Goal: Information Seeking & Learning: Learn about a topic

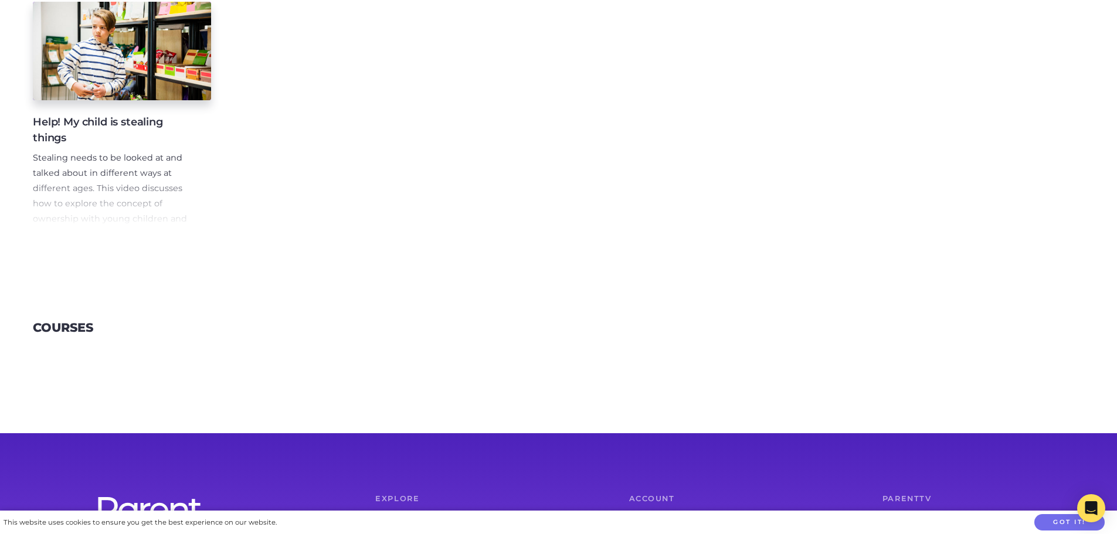
scroll to position [293, 0]
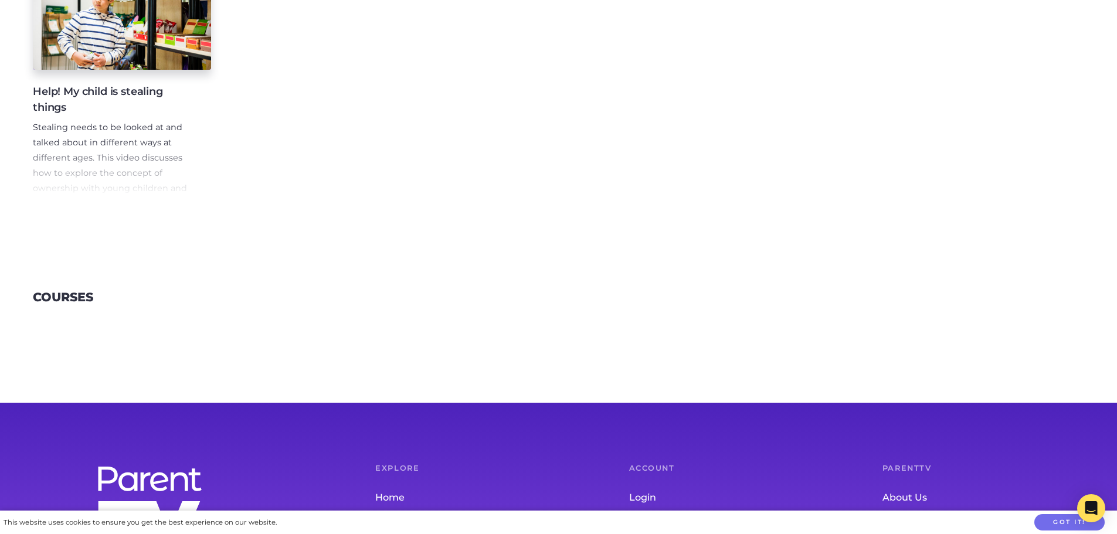
click at [85, 95] on h4 "Help! My child is stealing things" at bounding box center [113, 100] width 160 height 32
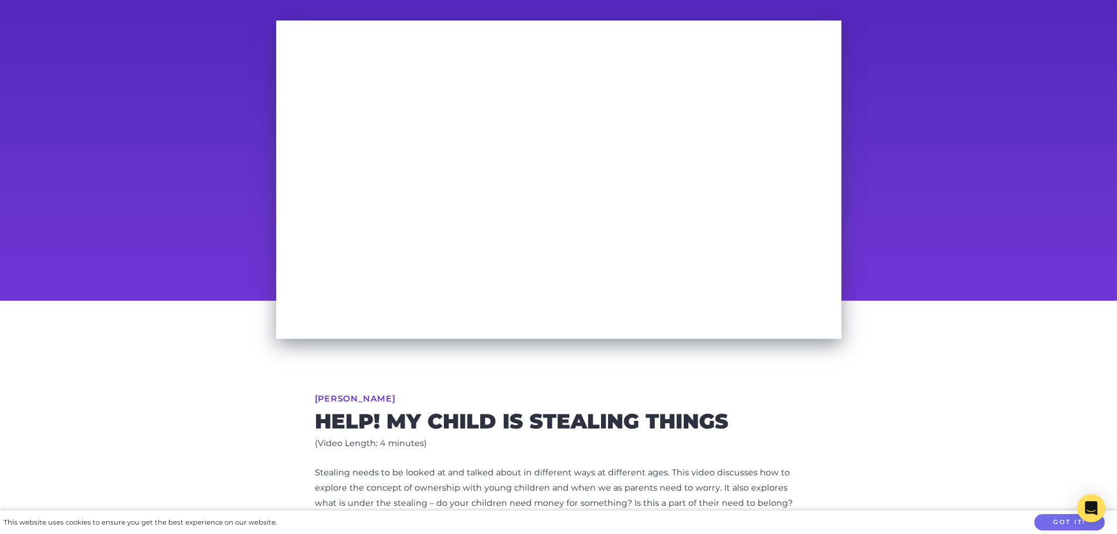
scroll to position [103, 0]
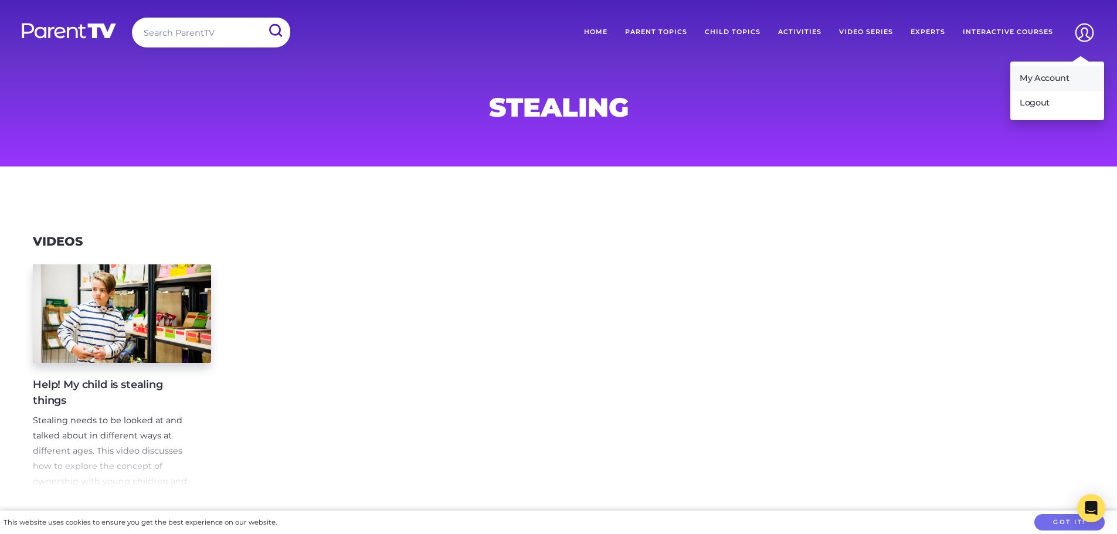
click at [1040, 77] on link "My Account" at bounding box center [1058, 78] width 94 height 25
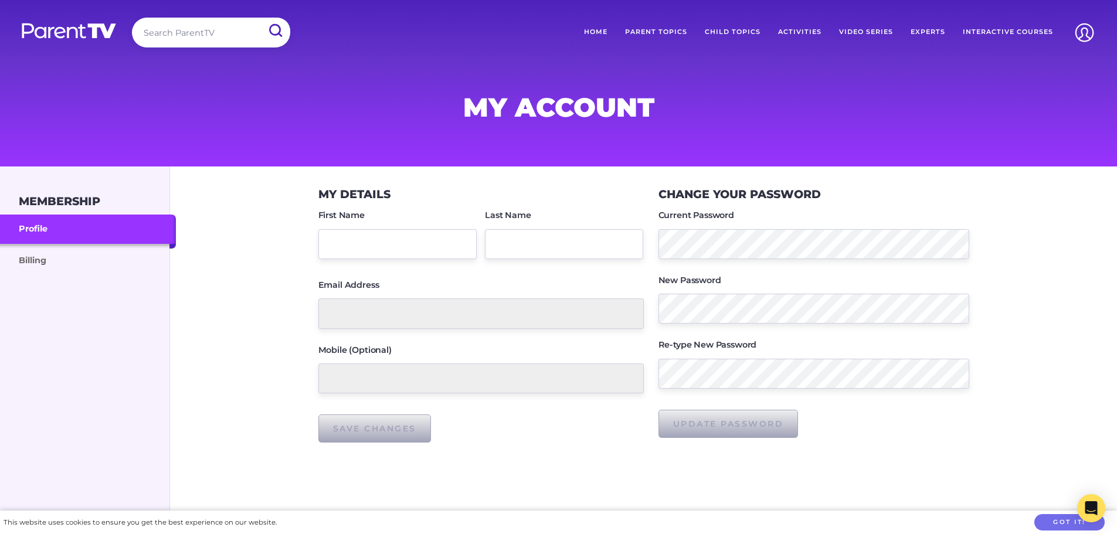
type input "[PERSON_NAME]"
type input "[EMAIL_ADDRESS][DOMAIN_NAME]"
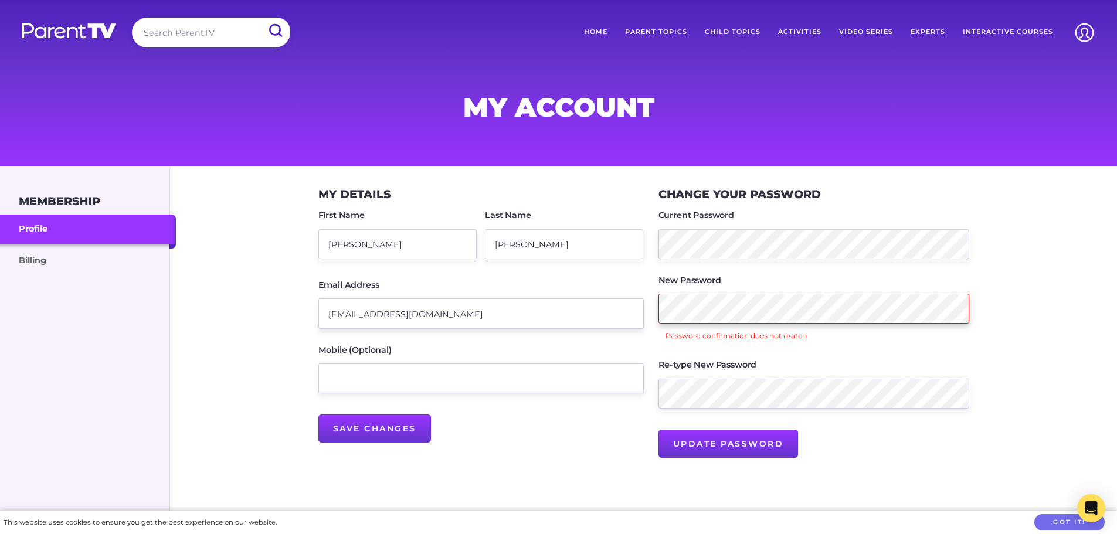
click at [646, 303] on div "Change your Password Current Password New Password Password confirmation does n…" at bounding box center [807, 323] width 326 height 299
click at [944, 360] on div "Re-type New Password" at bounding box center [814, 383] width 311 height 51
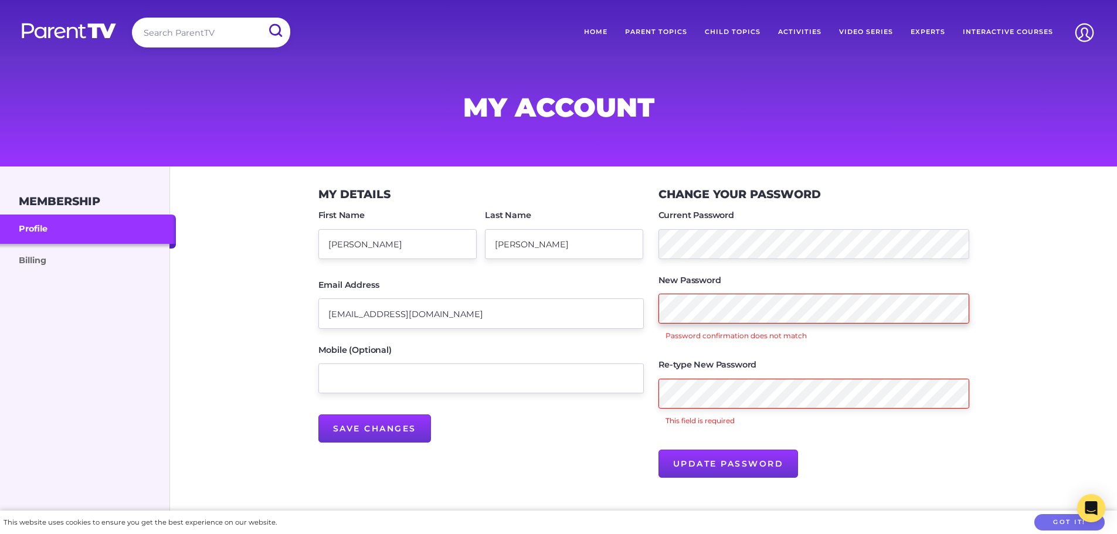
click at [653, 302] on div "Change your Password Current Password New Password Password confirmation does n…" at bounding box center [807, 333] width 326 height 318
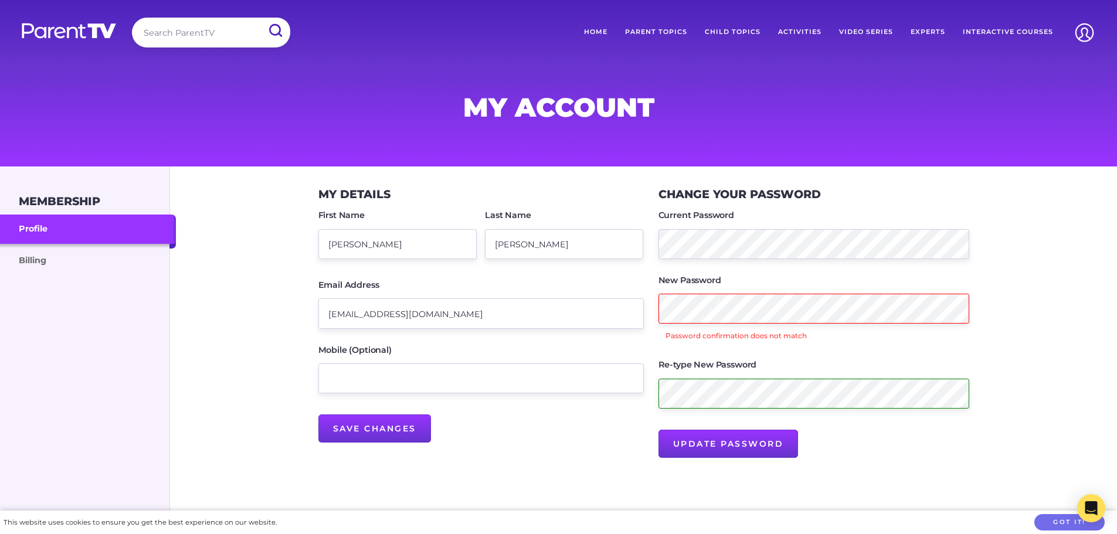
click at [628, 438] on div "Save Changes" at bounding box center [481, 425] width 326 height 35
click at [694, 450] on input "Update Password" at bounding box center [729, 444] width 140 height 28
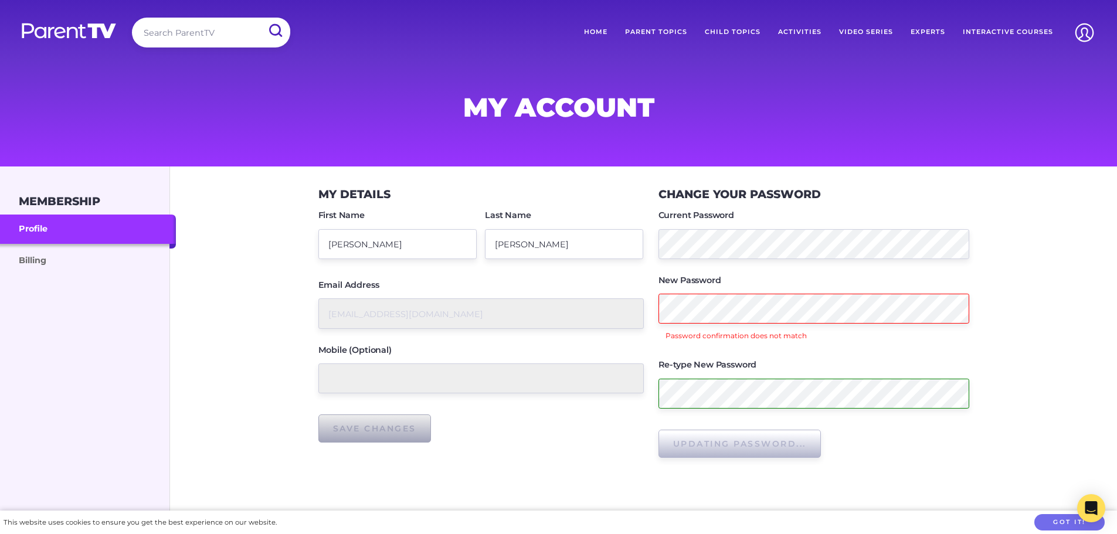
type input "Update Password"
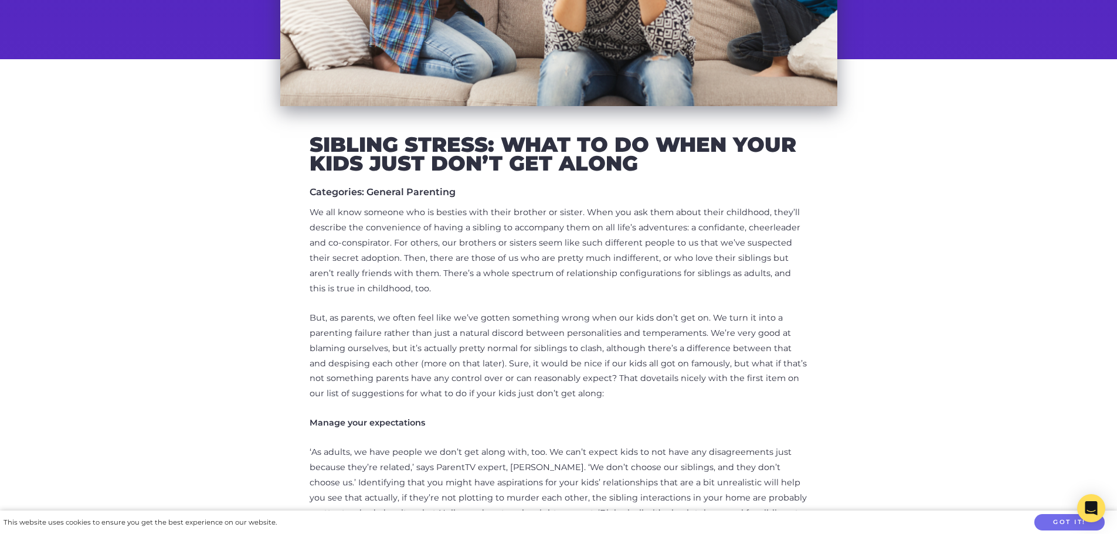
scroll to position [352, 0]
